Goal: Find contact information: Find contact information

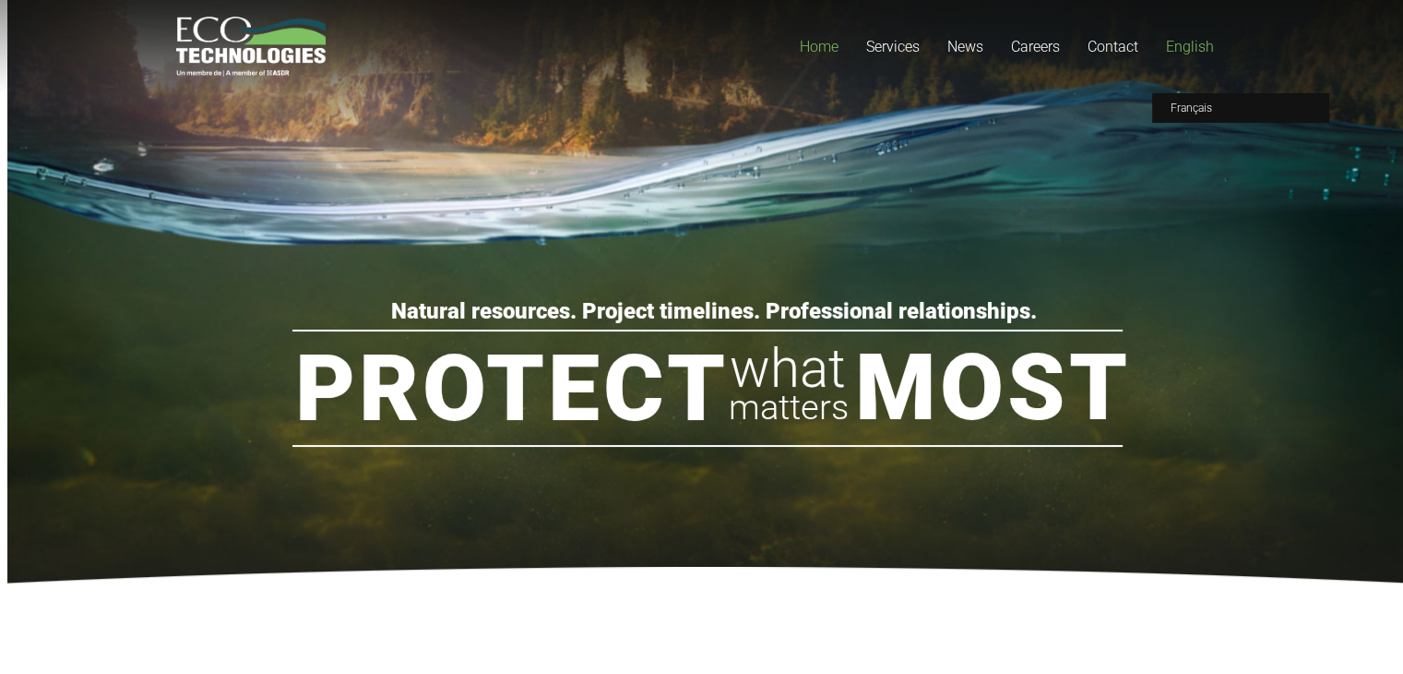
click at [1170, 51] on span "English" at bounding box center [1190, 47] width 48 height 18
click at [1078, 43] on link "Contact" at bounding box center [1113, 46] width 78 height 93
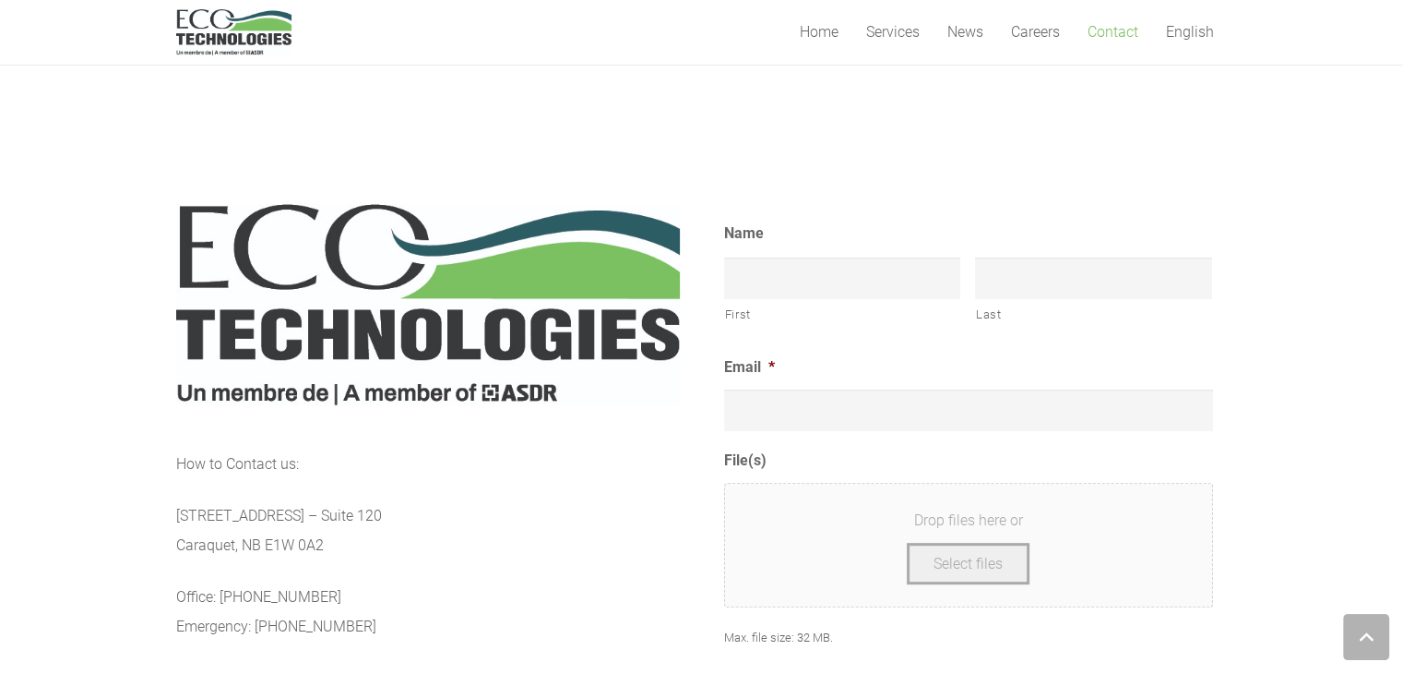
scroll to position [1015, 0]
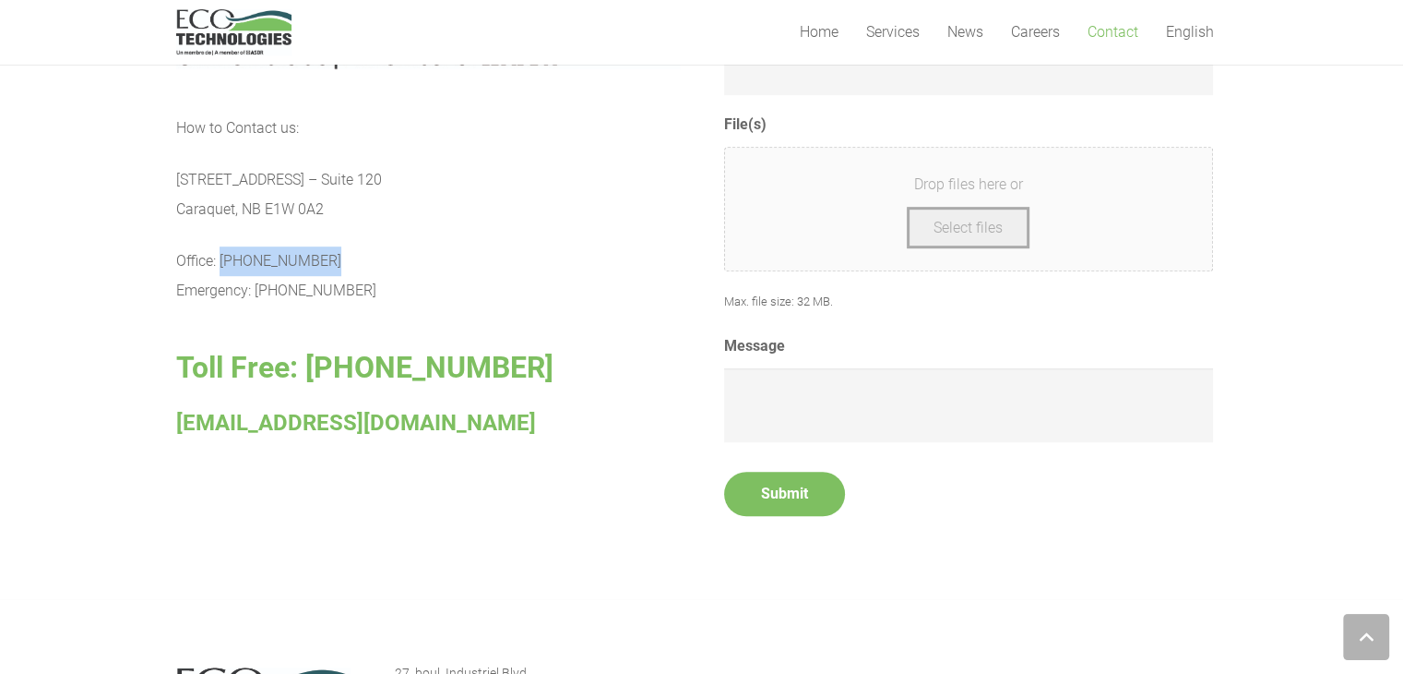
drag, startPoint x: 337, startPoint y: 256, endPoint x: 219, endPoint y: 253, distance: 118.1
click at [219, 253] on p "Office: (506) 726-6073 Emergency: (506) 888-2580" at bounding box center [428, 275] width 504 height 59
copy p "(506) 726-6073"
click at [428, 285] on p "Office: (506) 726-6073 Emergency: (506) 888-2580" at bounding box center [428, 275] width 504 height 59
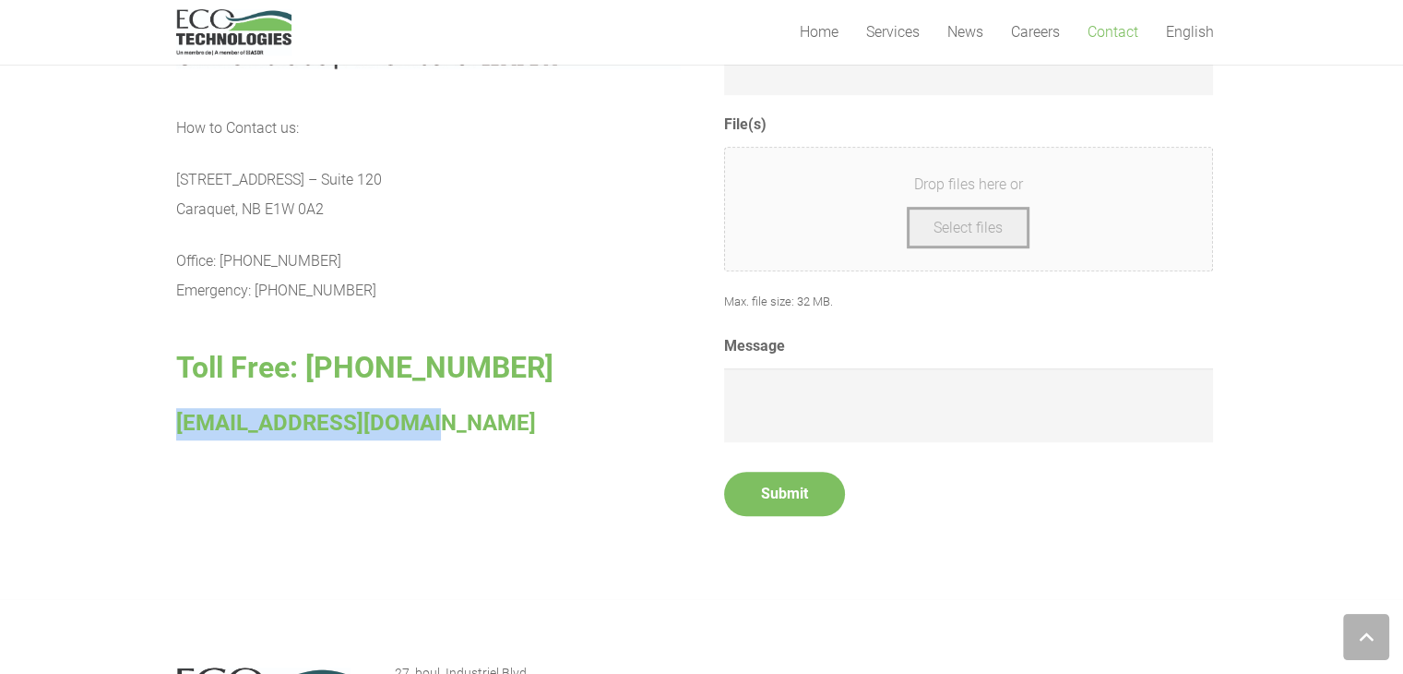
drag, startPoint x: 409, startPoint y: 423, endPoint x: 181, endPoint y: 429, distance: 228.0
click at [181, 429] on p "sales@ecotec.asdrr.ca" at bounding box center [428, 424] width 504 height 32
copy span "sales@ecotec.asdrr.ca"
